Goal: Find specific page/section: Find specific page/section

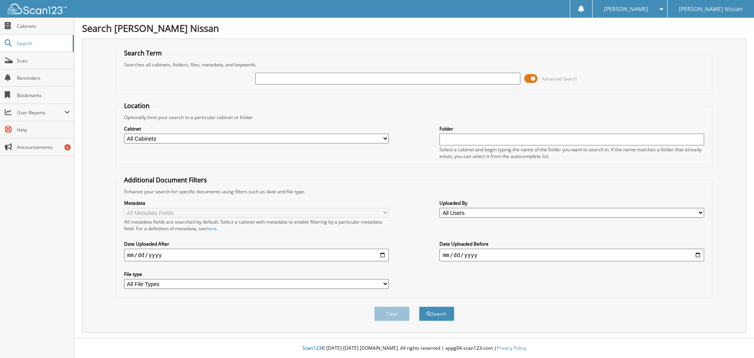
click at [278, 81] on input "text" at bounding box center [387, 79] width 265 height 12
type input "n5404"
click at [419, 306] on button "Search" at bounding box center [436, 313] width 35 height 15
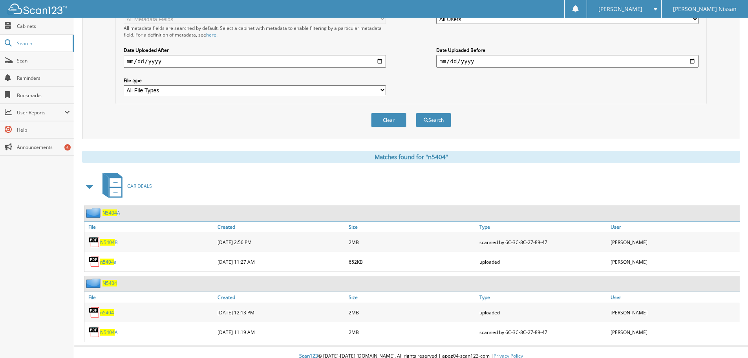
scroll to position [202, 0]
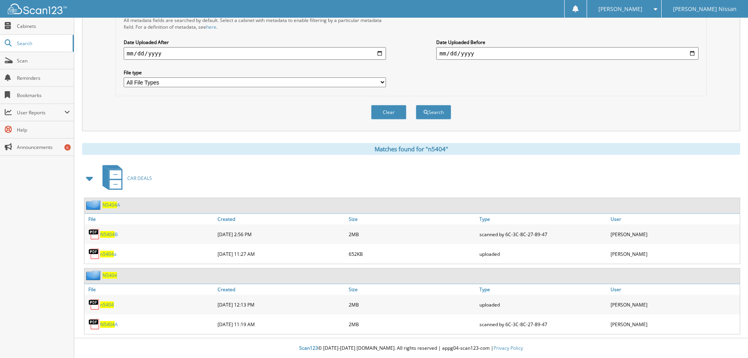
click at [110, 275] on span "N5404" at bounding box center [109, 275] width 15 height 7
